Goal: Information Seeking & Learning: Check status

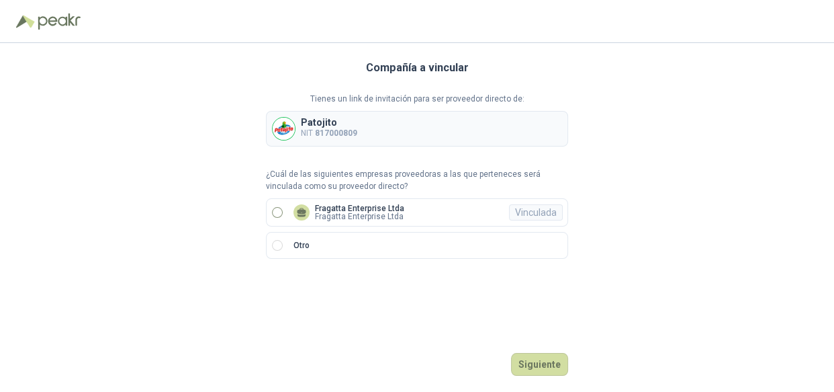
click at [356, 226] on label "Fragatta Enterprise Ltda Fragatta Enterprise Ltda Vinculada" at bounding box center [417, 212] width 302 height 28
click at [535, 353] on button "Ingresar" at bounding box center [541, 364] width 53 height 23
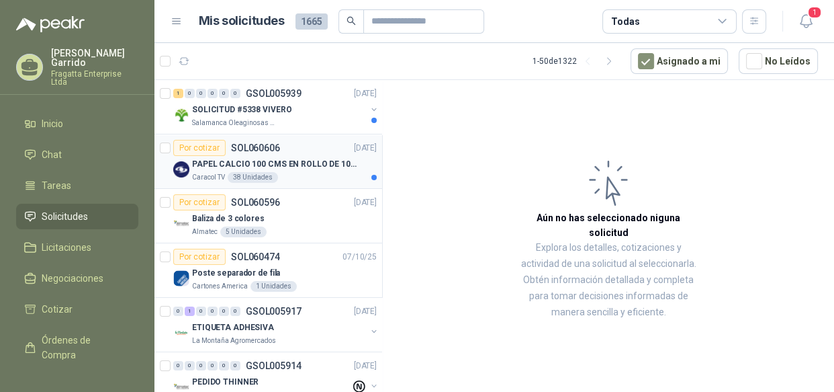
click at [324, 176] on div "Caracol TV 38 Unidades" at bounding box center [284, 177] width 185 height 11
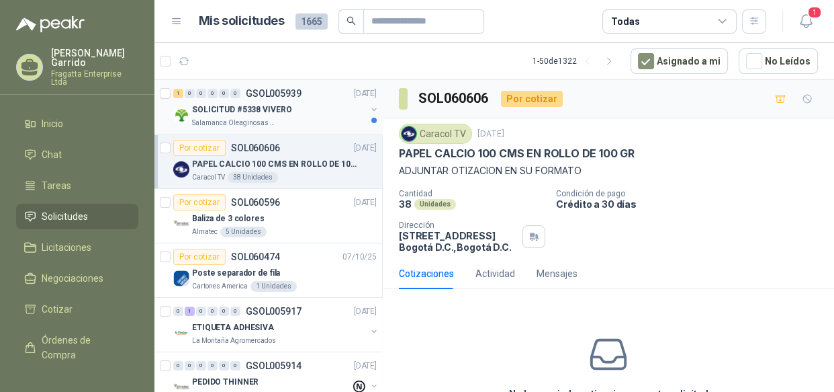
click at [288, 119] on div "Salamanca Oleaginosas SAS" at bounding box center [279, 123] width 174 height 11
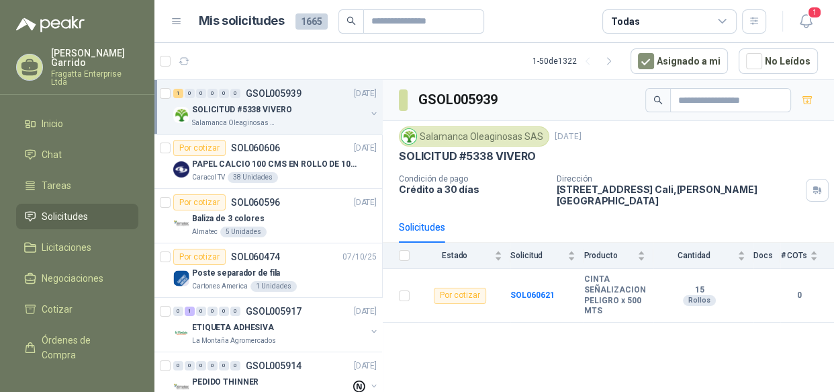
click at [711, 27] on div "Todas" at bounding box center [669, 21] width 134 height 24
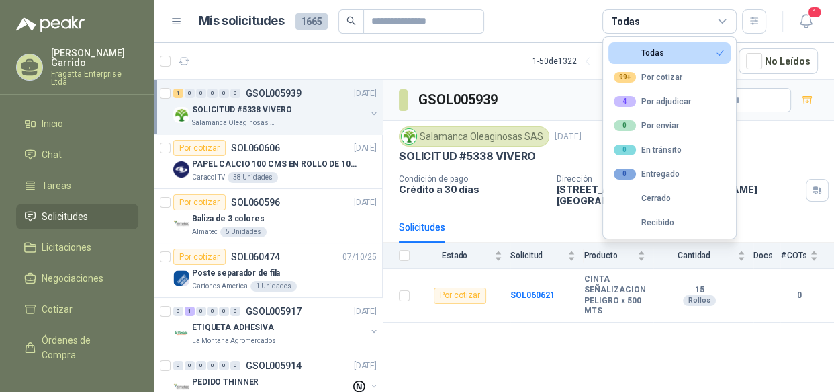
click at [711, 27] on div "Todas" at bounding box center [669, 21] width 134 height 24
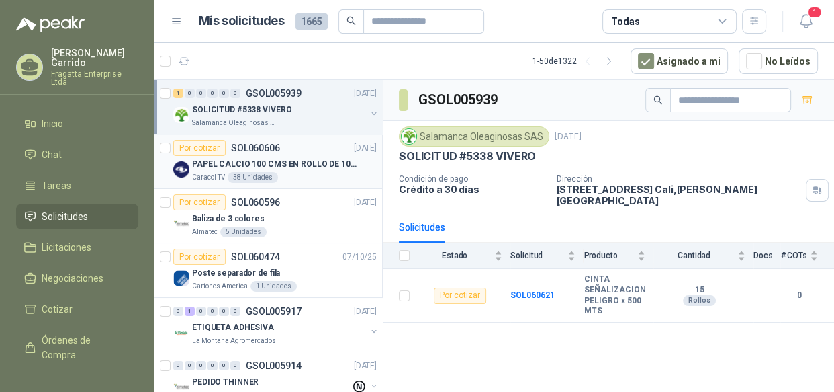
click at [306, 165] on p "PAPEL CALCIO 100 CMS EN ROLLO DE 100 GR" at bounding box center [275, 164] width 167 height 13
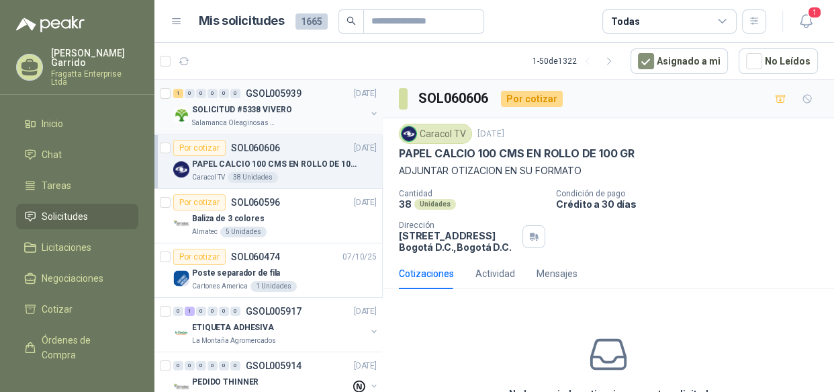
click at [308, 127] on div "Salamanca Oleaginosas SAS" at bounding box center [279, 123] width 174 height 11
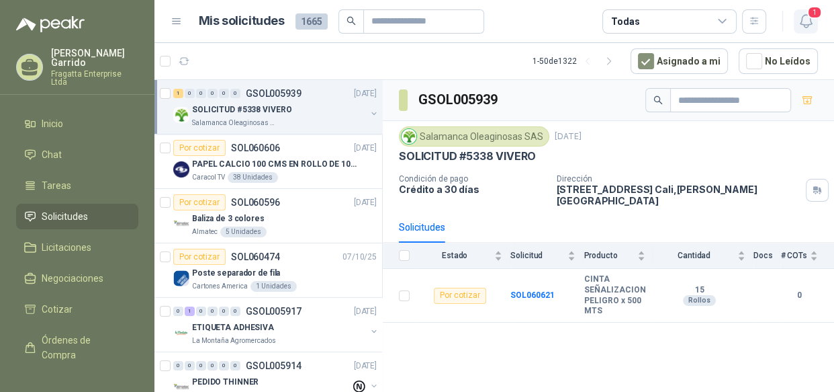
click at [815, 19] on button "1" at bounding box center [806, 21] width 24 height 24
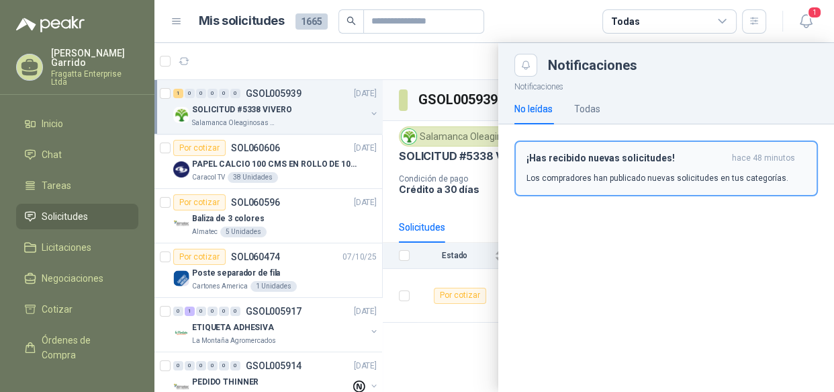
click at [616, 160] on h3 "¡Has recibido nuevas solicitudes!" at bounding box center [627, 157] width 200 height 11
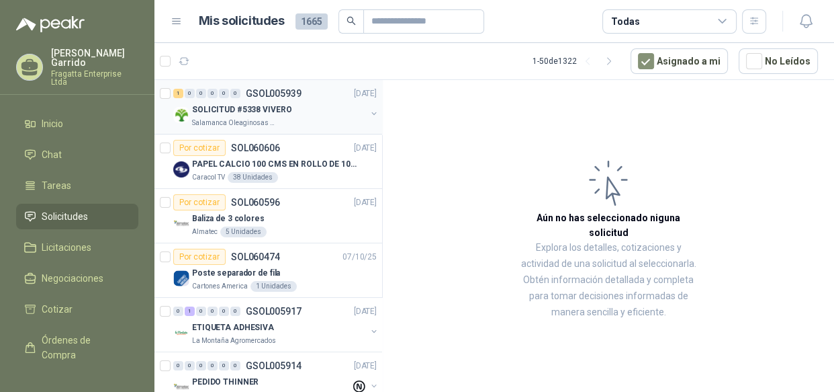
click at [312, 119] on div "Salamanca Oleaginosas SAS" at bounding box center [279, 123] width 174 height 11
